Goal: Navigation & Orientation: Find specific page/section

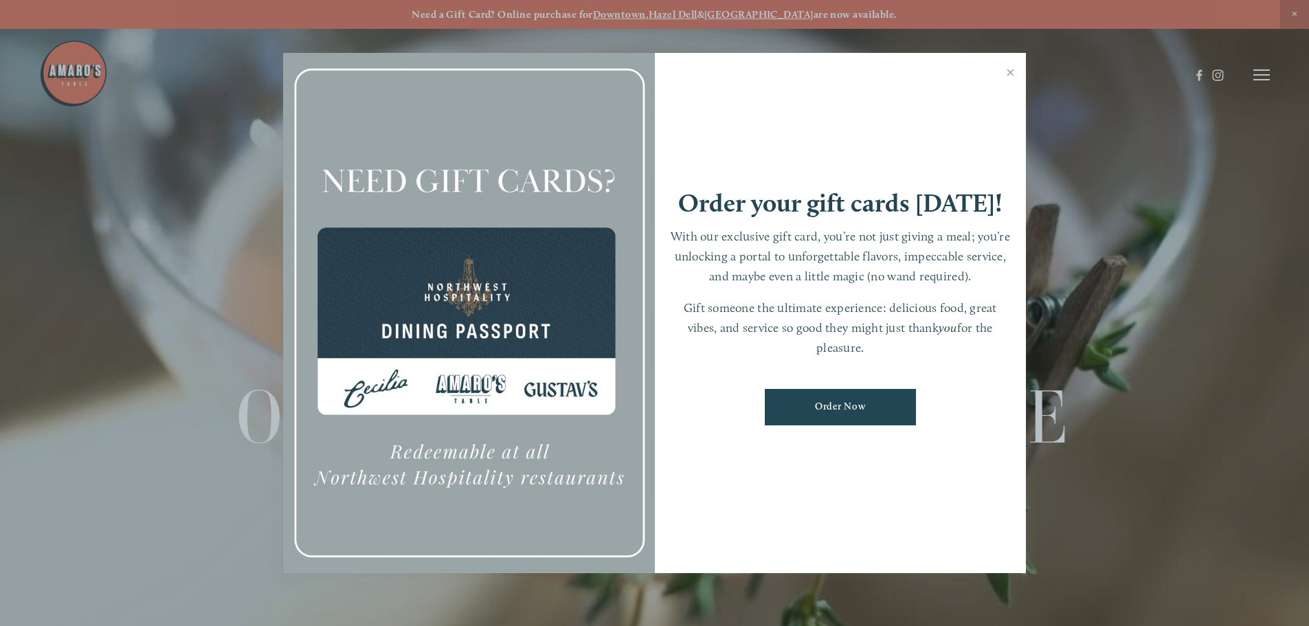
click at [1012, 73] on link "Close" at bounding box center [1010, 74] width 27 height 38
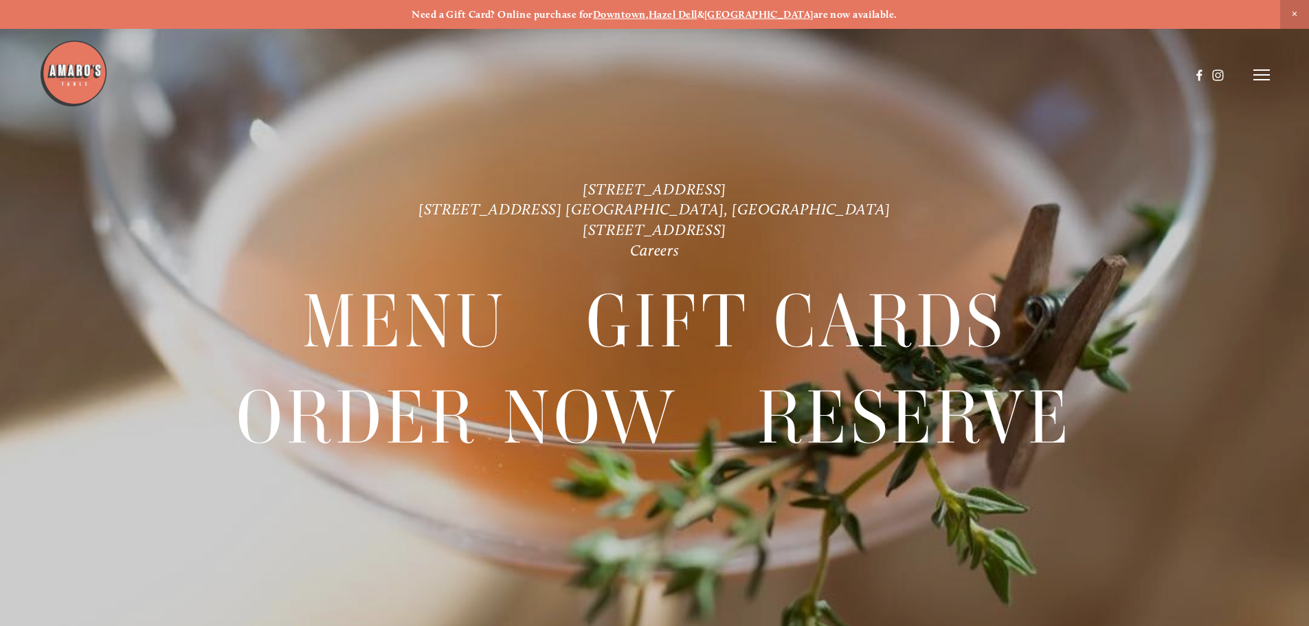
click at [1263, 72] on icon at bounding box center [1262, 75] width 16 height 12
click at [971, 75] on span "Menu" at bounding box center [973, 74] width 28 height 13
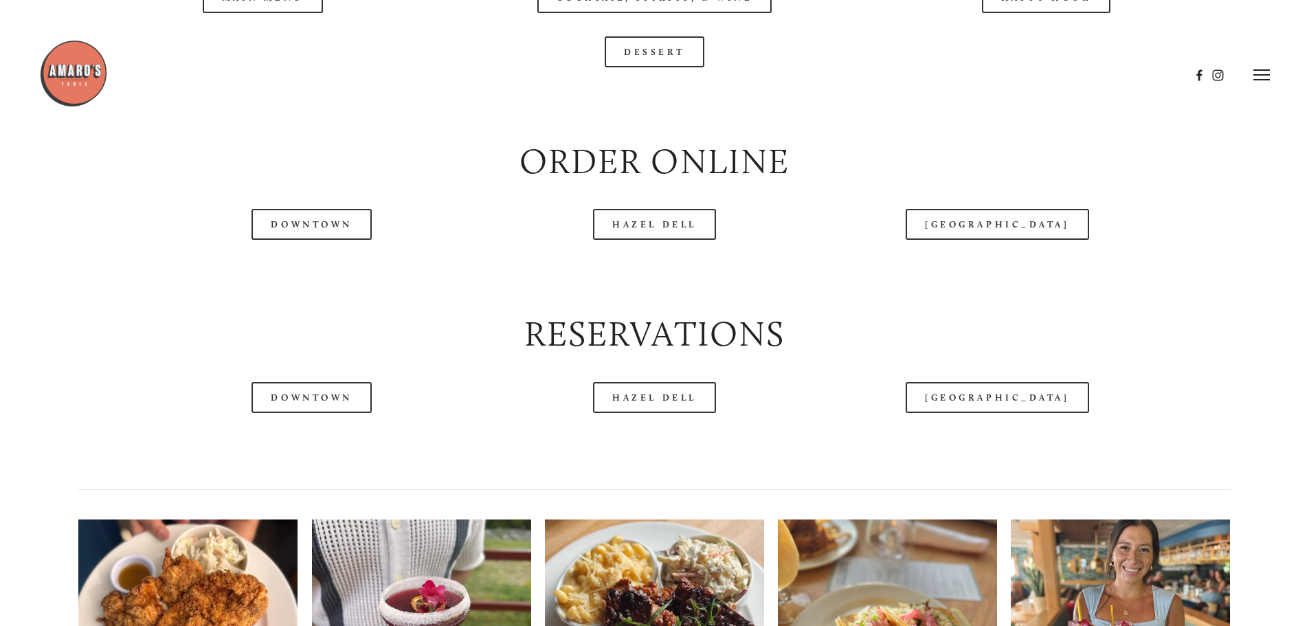
scroll to position [1512, 0]
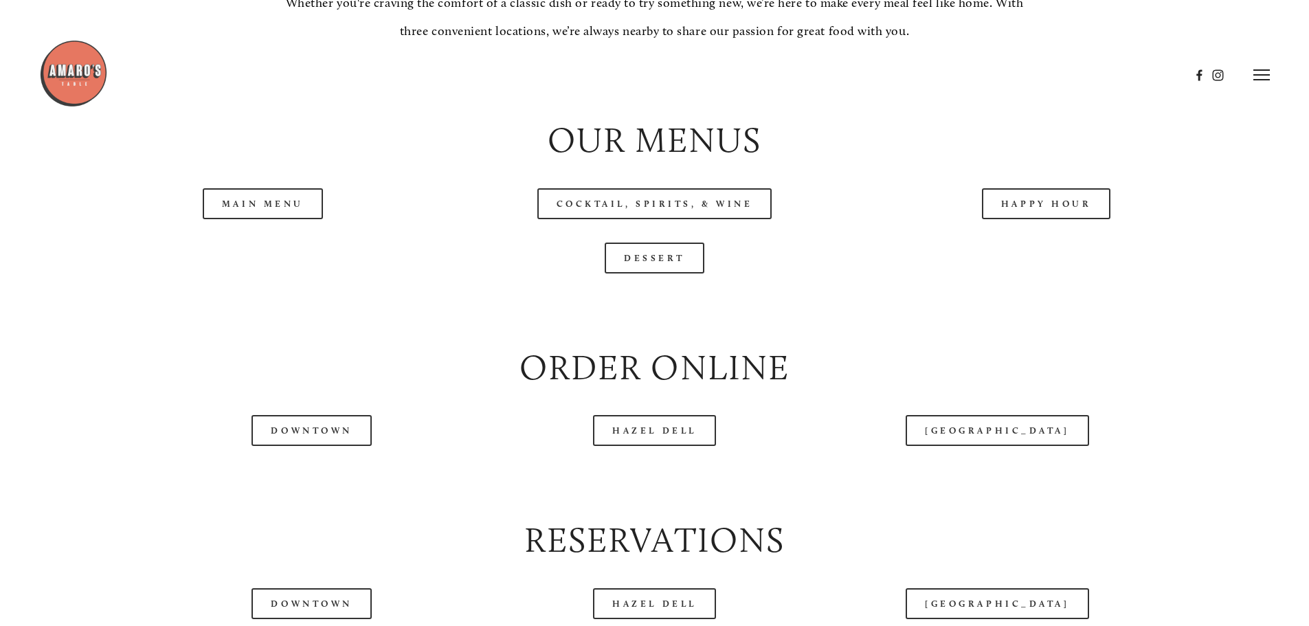
click at [265, 219] on link "Main Menu" at bounding box center [263, 203] width 120 height 31
